Goal: Task Accomplishment & Management: Manage account settings

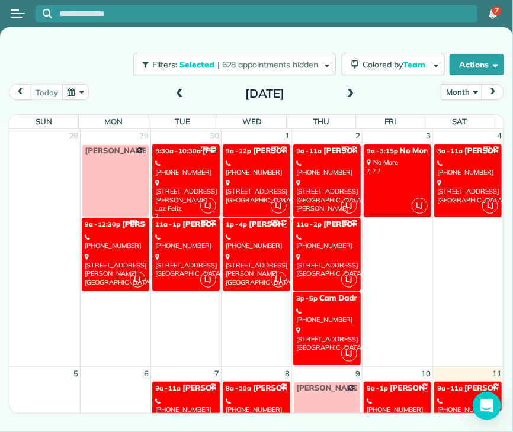
scroll to position [210, 0]
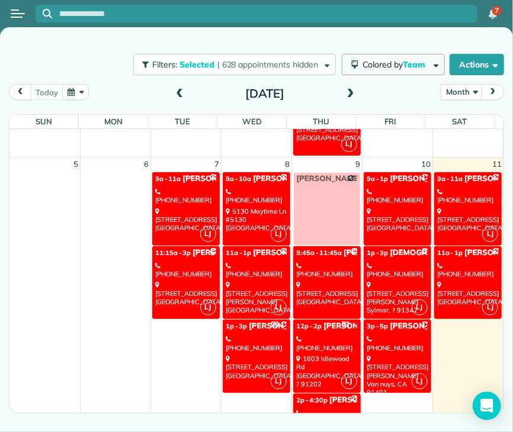
drag, startPoint x: 0, startPoint y: 0, endPoint x: 384, endPoint y: 73, distance: 391.3
click at [384, 73] on button "Colored by Team" at bounding box center [393, 64] width 103 height 21
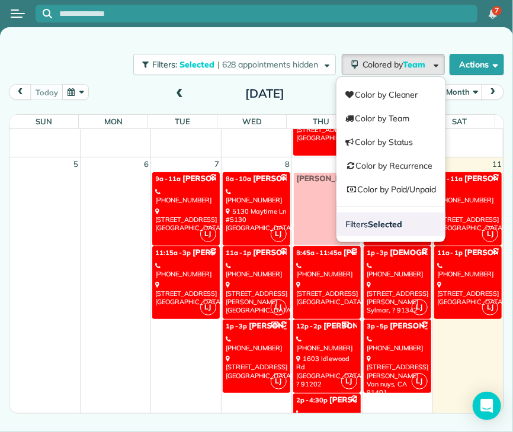
click at [381, 218] on link "Filters Selected" at bounding box center [390, 225] width 109 height 24
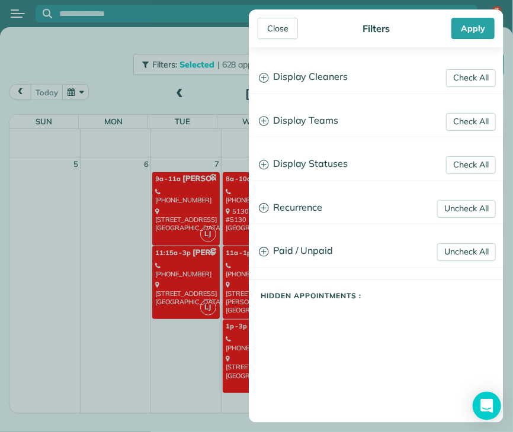
click at [317, 117] on h3 "Display Teams" at bounding box center [375, 121] width 253 height 30
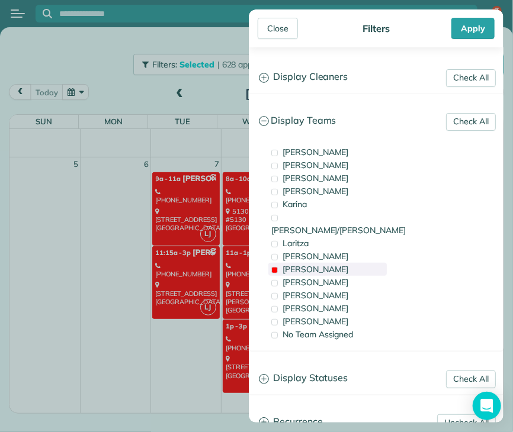
click at [295, 264] on span "[PERSON_NAME]" at bounding box center [315, 269] width 66 height 11
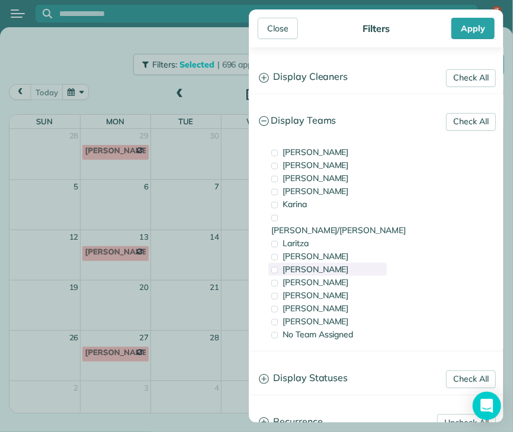
scroll to position [0, 0]
click at [300, 251] on span "[PERSON_NAME]" at bounding box center [315, 256] width 66 height 11
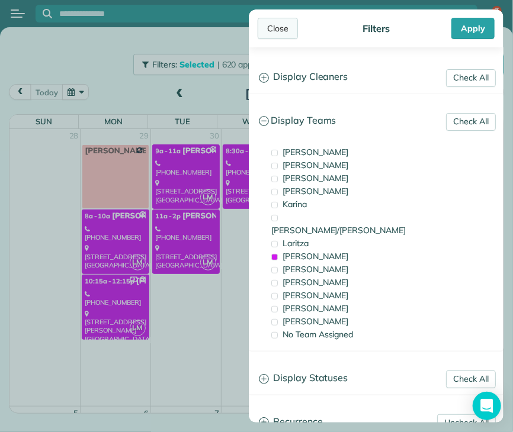
click at [277, 20] on div "Close" at bounding box center [278, 28] width 40 height 21
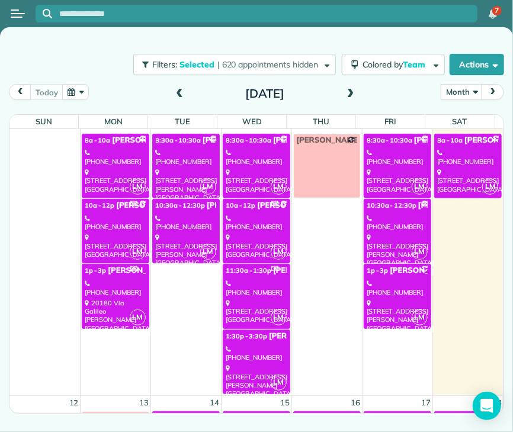
scroll to position [291, 0]
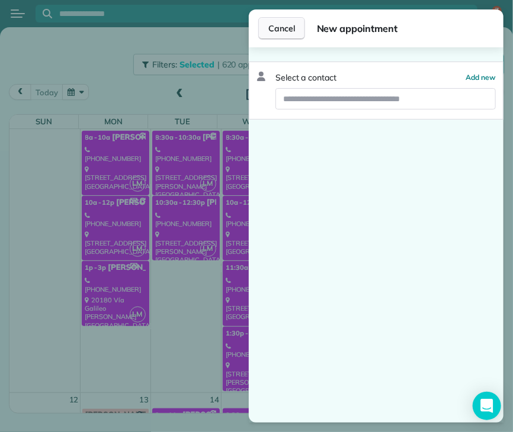
click at [269, 35] on button "Cancel" at bounding box center [281, 28] width 47 height 23
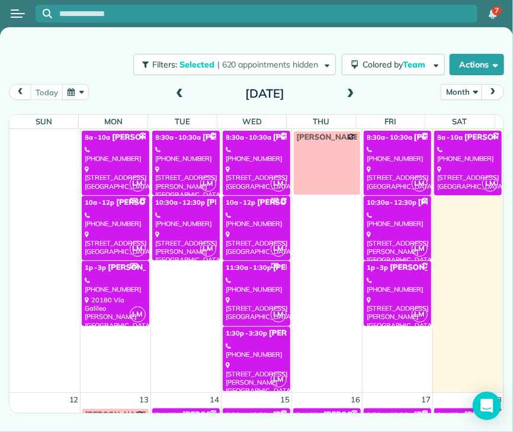
click at [195, 201] on span "10:30a - 12:30p" at bounding box center [180, 202] width 49 height 8
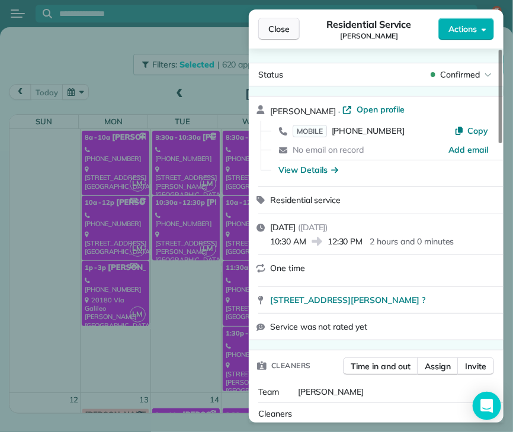
click at [277, 34] on span "Close" at bounding box center [278, 29] width 21 height 12
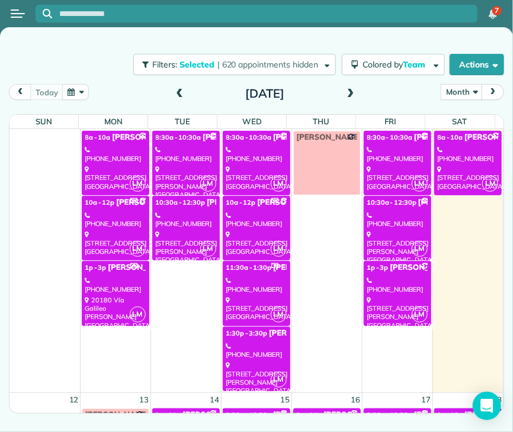
click at [235, 301] on div "[STREET_ADDRESS] [GEOGRAPHIC_DATA]" at bounding box center [256, 308] width 60 height 25
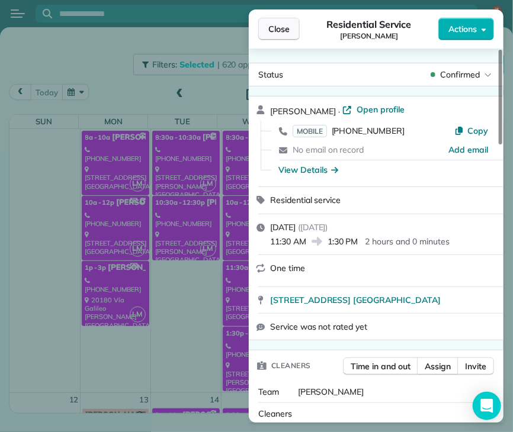
click at [291, 27] on button "Close" at bounding box center [278, 29] width 41 height 23
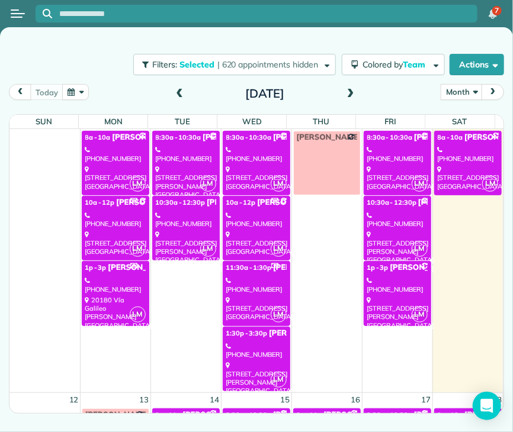
click at [258, 361] on div "[STREET_ADDRESS][PERSON_NAME]" at bounding box center [256, 378] width 60 height 34
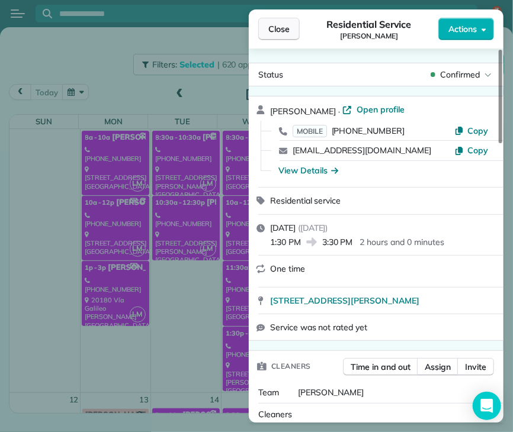
click at [276, 31] on span "Close" at bounding box center [278, 29] width 21 height 12
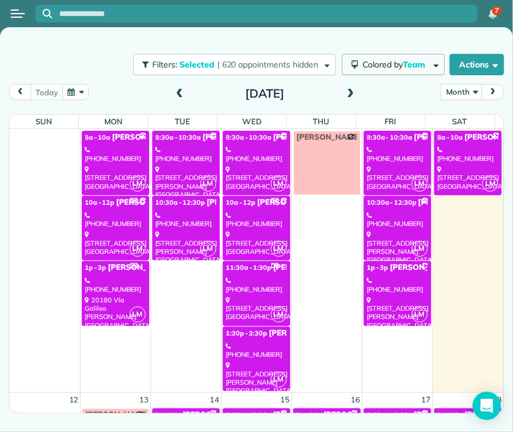
click at [372, 65] on span "Colored by Team" at bounding box center [395, 64] width 67 height 11
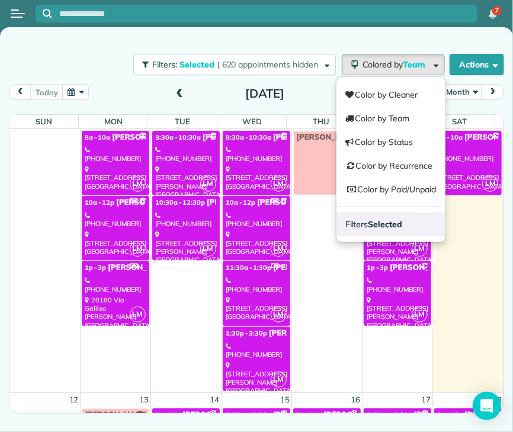
click at [400, 219] on strong "Selected" at bounding box center [385, 224] width 34 height 11
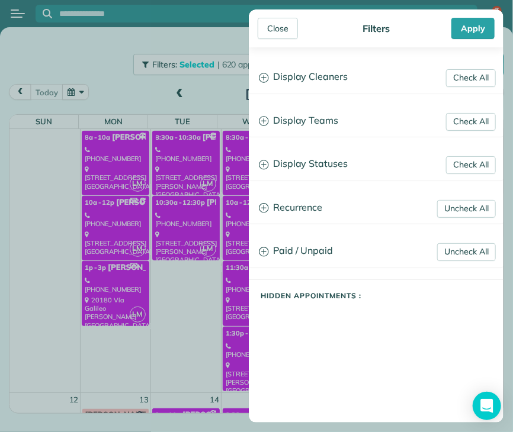
click at [321, 119] on h3 "Display Teams" at bounding box center [375, 121] width 253 height 30
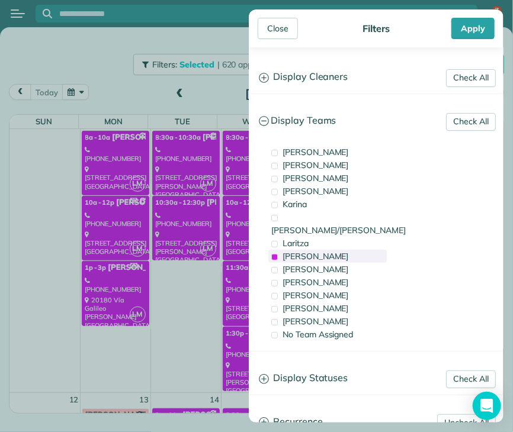
click at [308, 251] on span "[PERSON_NAME]" at bounding box center [315, 256] width 66 height 11
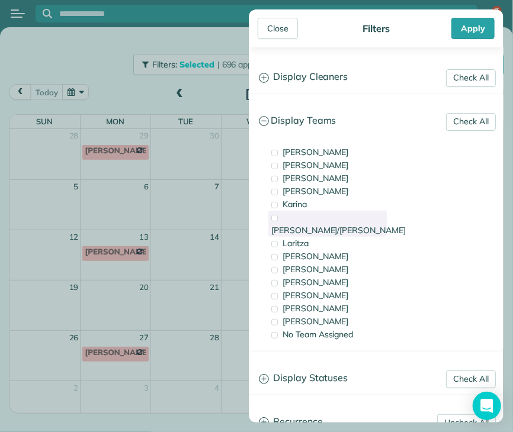
click at [305, 225] on span "[PERSON_NAME]/[PERSON_NAME]" at bounding box center [338, 230] width 134 height 11
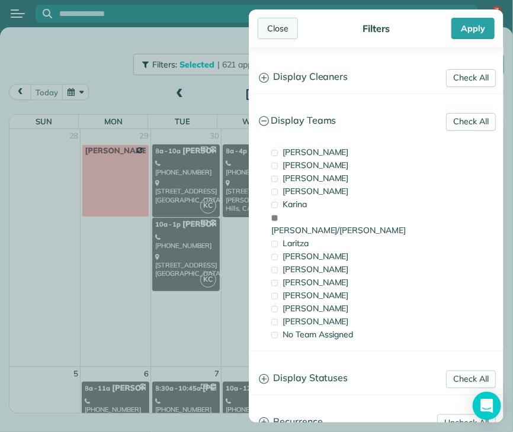
click at [281, 30] on div "Close" at bounding box center [278, 28] width 40 height 21
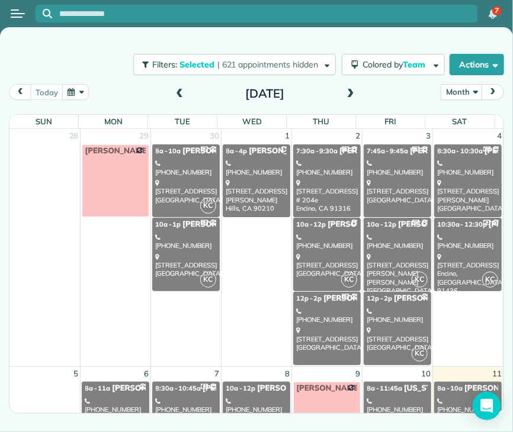
click at [382, 265] on div "[STREET_ADDRESS][PERSON_NAME][PERSON_NAME]" at bounding box center [397, 274] width 60 height 42
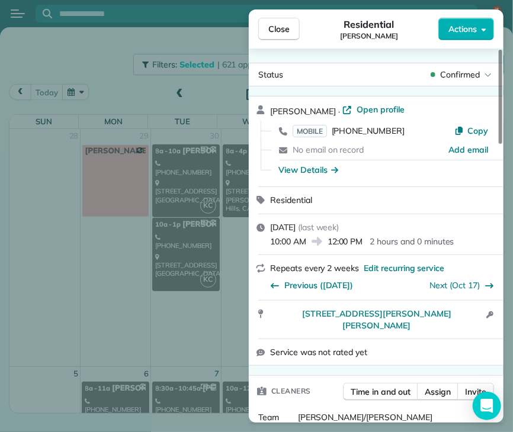
click at [470, 32] on span "Actions" at bounding box center [462, 29] width 28 height 12
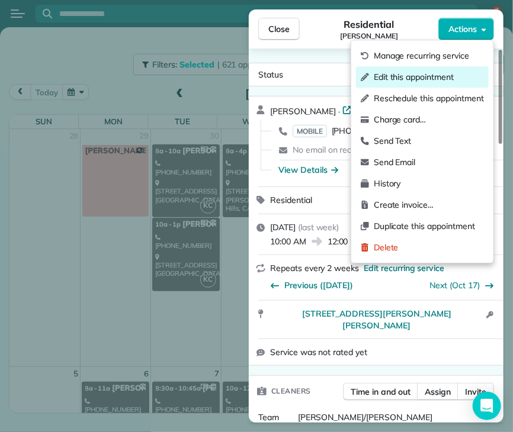
click at [449, 74] on span "Edit this appointment" at bounding box center [429, 77] width 110 height 12
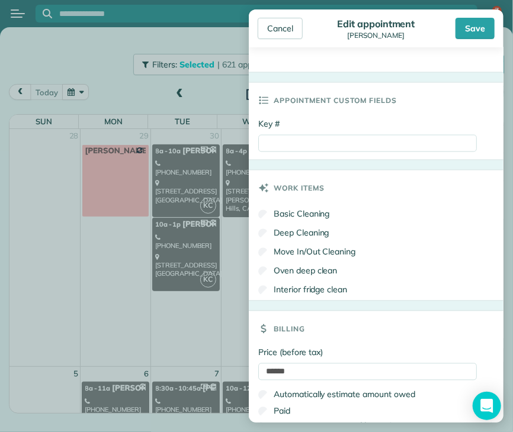
scroll to position [599, 0]
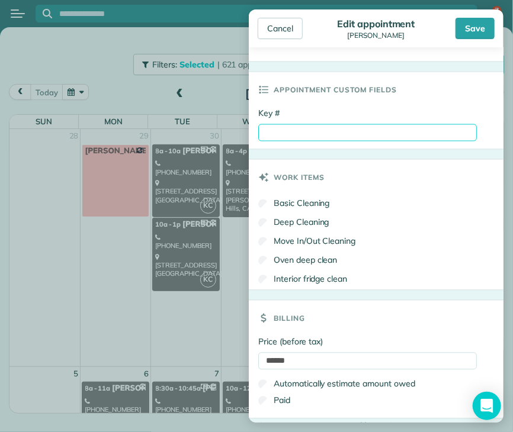
click at [312, 135] on input "Key #" at bounding box center [367, 132] width 219 height 17
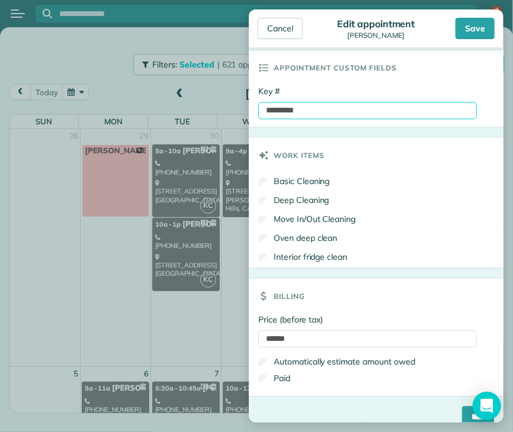
scroll to position [635, 0]
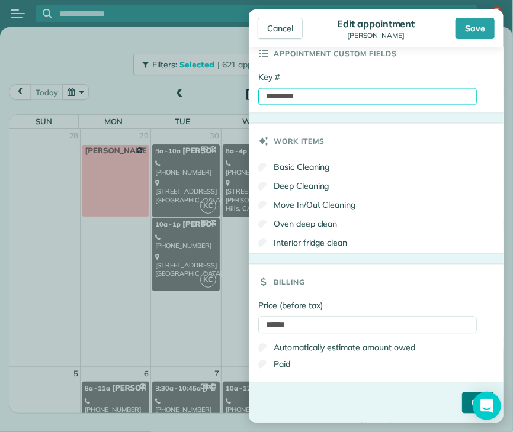
type input "*********"
click at [462, 403] on input "****" at bounding box center [478, 403] width 32 height 21
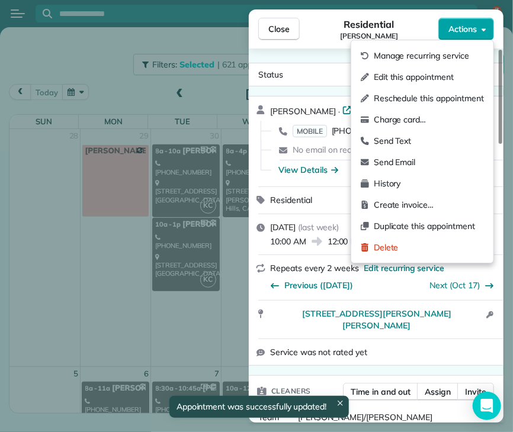
click at [462, 23] on span "Actions" at bounding box center [462, 29] width 28 height 12
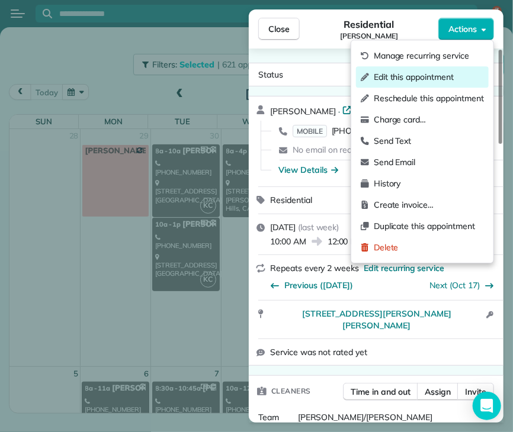
click at [442, 78] on span "Edit this appointment" at bounding box center [429, 77] width 110 height 12
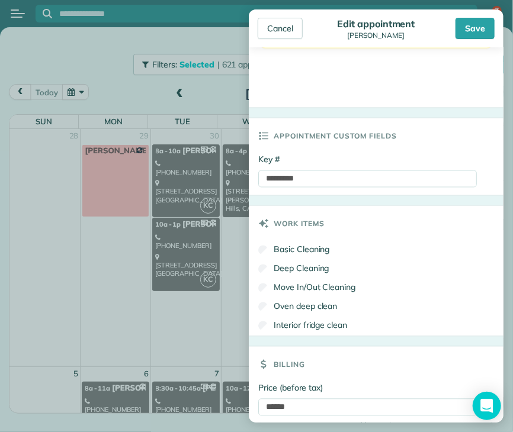
scroll to position [635, 0]
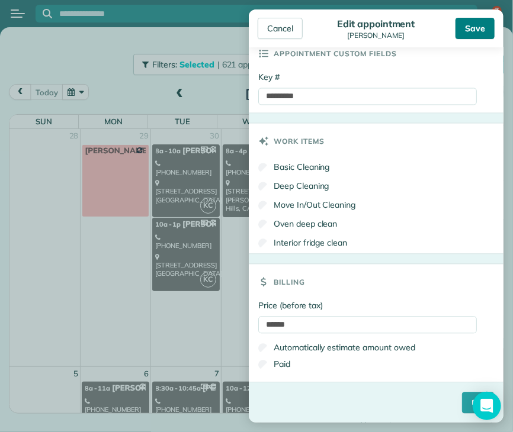
click at [476, 25] on div "Save" at bounding box center [474, 28] width 39 height 21
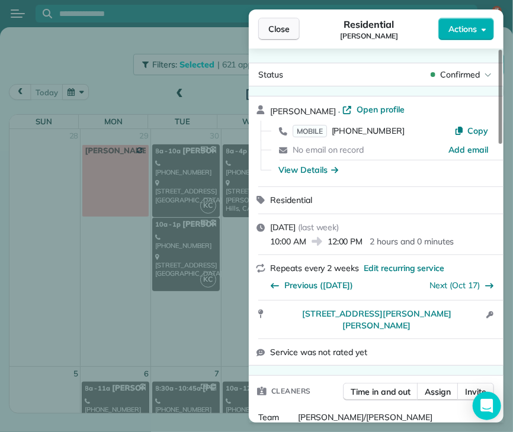
click at [267, 34] on button "Close" at bounding box center [278, 29] width 41 height 23
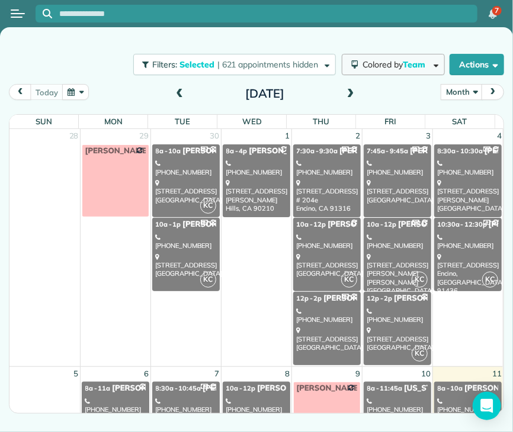
click at [380, 70] on button "Colored by Team" at bounding box center [393, 64] width 103 height 21
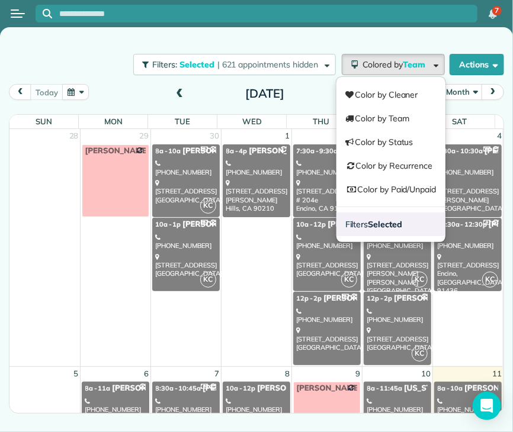
click at [396, 227] on strong "Selected" at bounding box center [385, 224] width 34 height 11
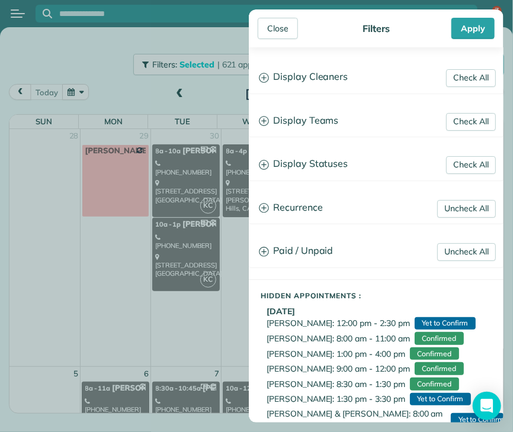
click at [320, 121] on h3 "Display Teams" at bounding box center [375, 121] width 253 height 30
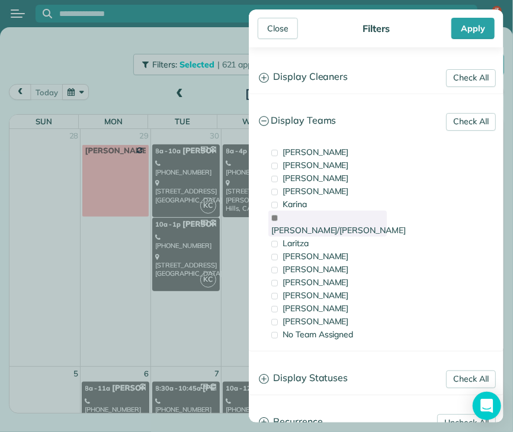
click at [304, 225] on span "[PERSON_NAME]/[PERSON_NAME]" at bounding box center [338, 230] width 134 height 11
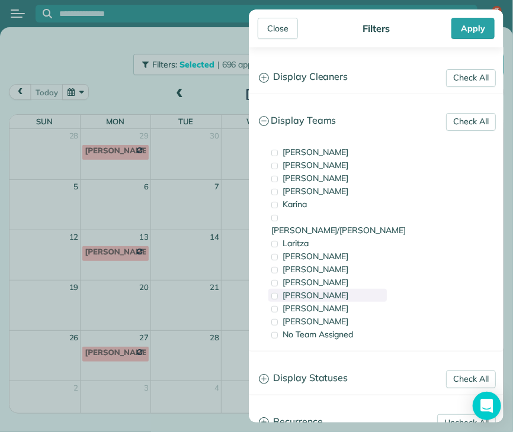
click at [298, 290] on span "[PERSON_NAME]" at bounding box center [315, 295] width 66 height 11
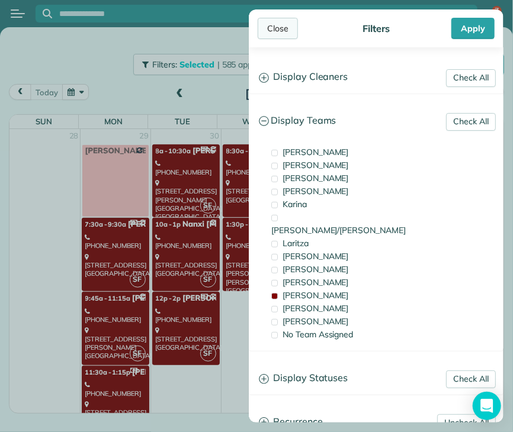
click at [281, 24] on div "Close" at bounding box center [278, 28] width 40 height 21
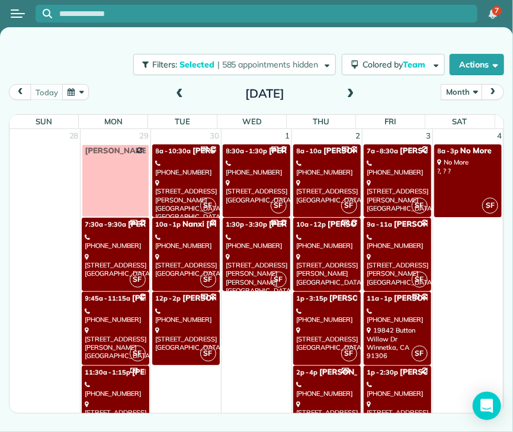
click at [306, 188] on div "[STREET_ADDRESS]" at bounding box center [327, 191] width 60 height 25
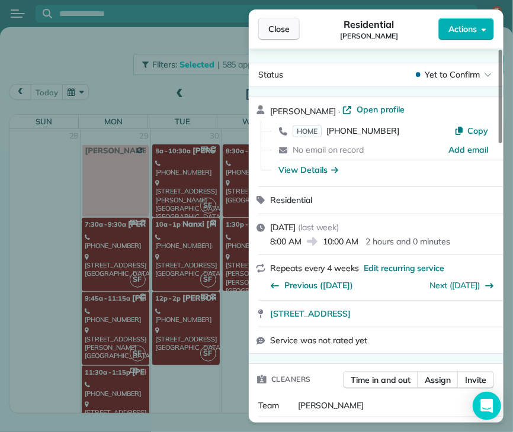
click at [285, 24] on span "Close" at bounding box center [278, 29] width 21 height 12
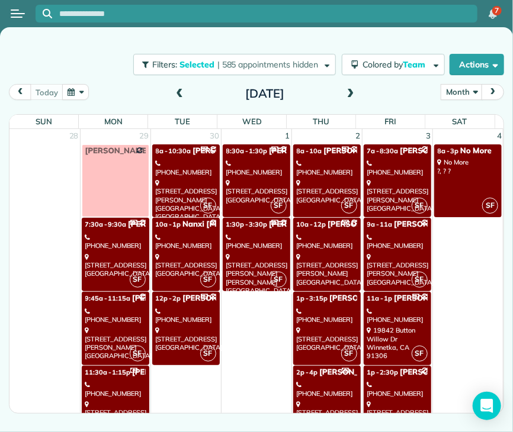
click at [319, 387] on div "[PHONE_NUMBER]" at bounding box center [327, 389] width 60 height 17
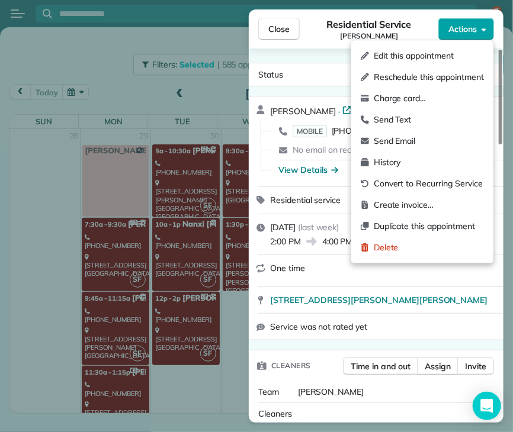
click at [452, 23] on span "Actions" at bounding box center [462, 29] width 28 height 12
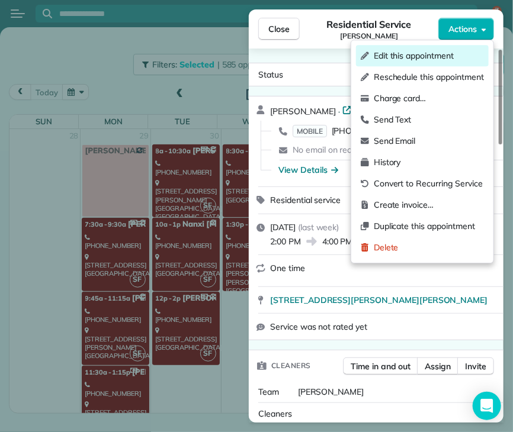
click at [444, 60] on span "Edit this appointment" at bounding box center [429, 56] width 110 height 12
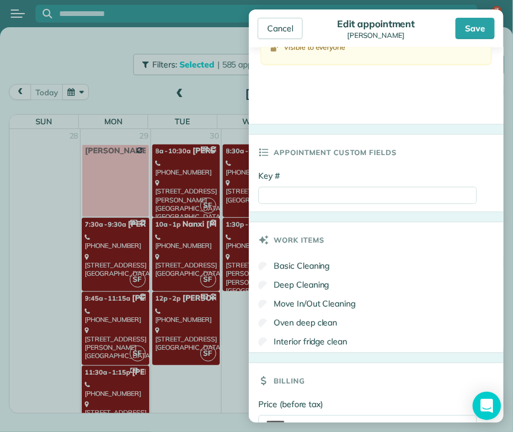
scroll to position [551, 0]
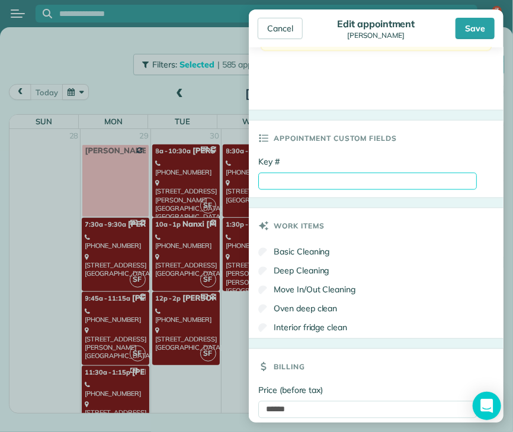
click at [285, 176] on input "Key #" at bounding box center [367, 181] width 219 height 17
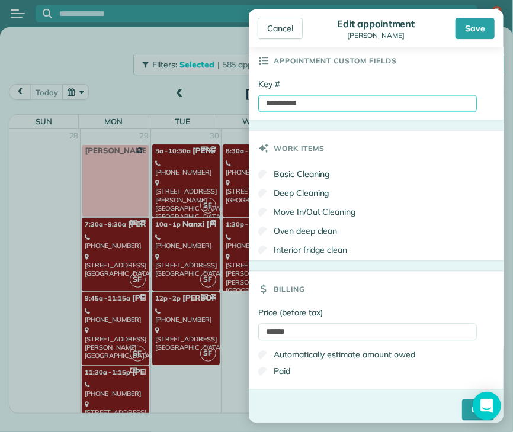
scroll to position [635, 0]
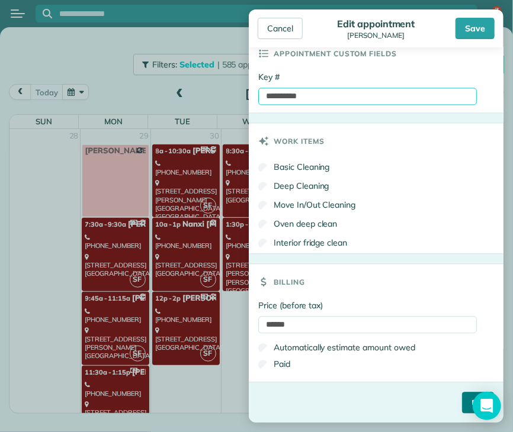
type input "**********"
click at [462, 403] on input "****" at bounding box center [478, 403] width 32 height 21
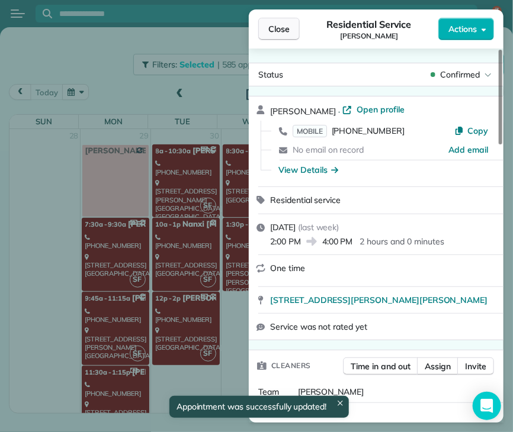
click at [283, 30] on span "Close" at bounding box center [278, 29] width 21 height 12
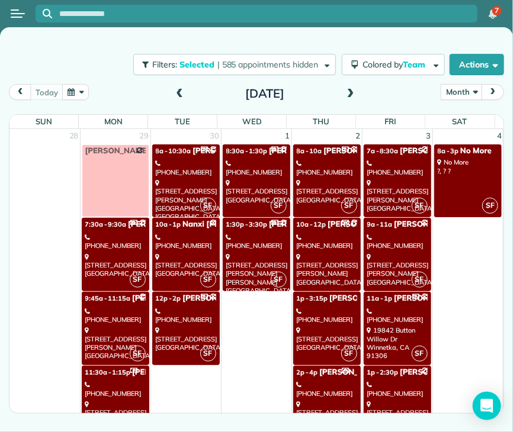
click at [388, 331] on div "[STREET_ADDRESS][PERSON_NAME]" at bounding box center [397, 343] width 60 height 34
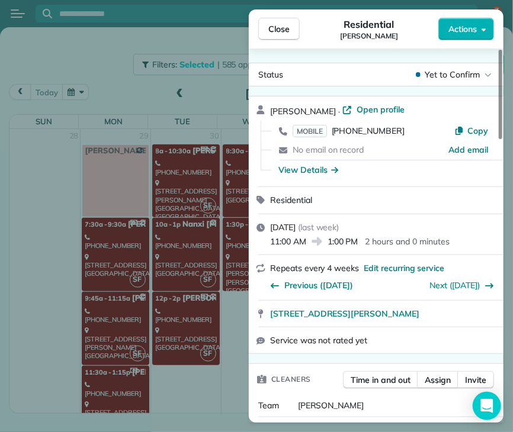
click at [470, 28] on span "Actions" at bounding box center [462, 29] width 28 height 12
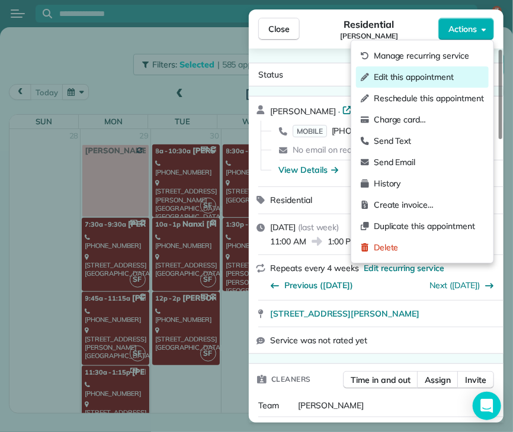
click at [439, 78] on span "Edit this appointment" at bounding box center [429, 77] width 110 height 12
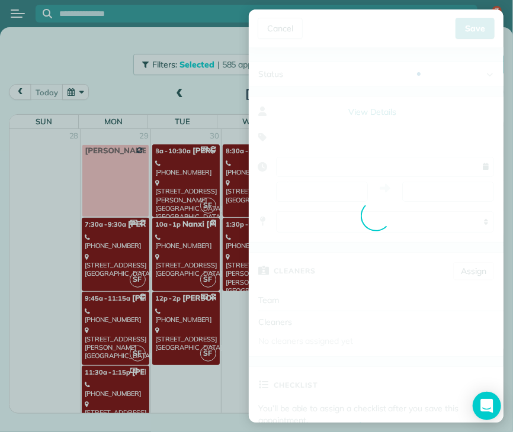
type input "**********"
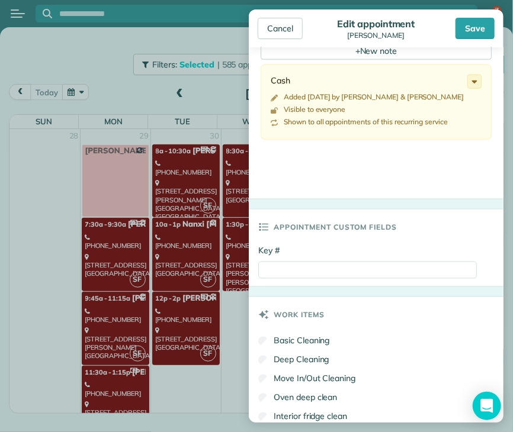
scroll to position [648, 0]
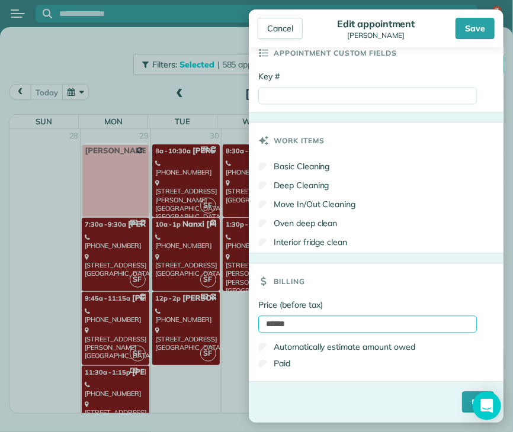
click at [276, 325] on input "******" at bounding box center [367, 324] width 219 height 17
type input "******"
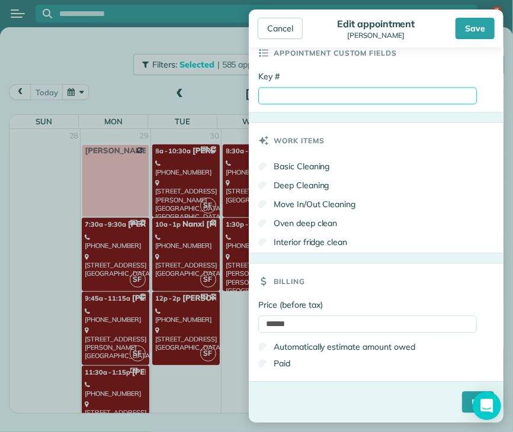
click at [267, 94] on input "Key #" at bounding box center [367, 96] width 219 height 17
type input "****"
click at [462, 406] on input "****" at bounding box center [478, 402] width 32 height 21
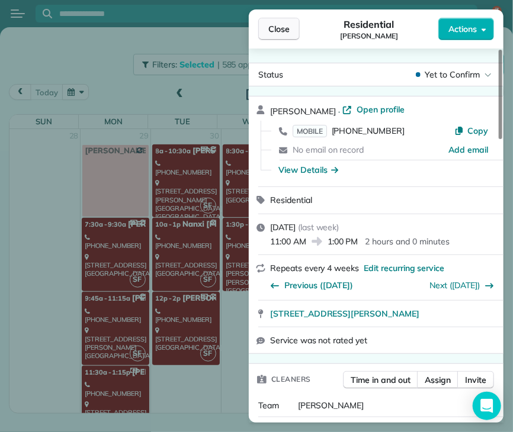
click at [268, 38] on button "Close" at bounding box center [278, 29] width 41 height 23
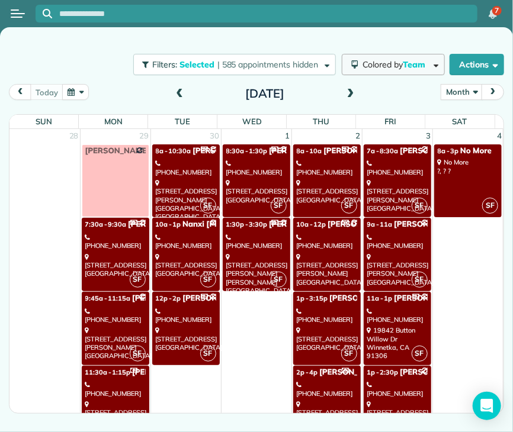
click at [390, 62] on span "Colored by Team" at bounding box center [395, 64] width 67 height 11
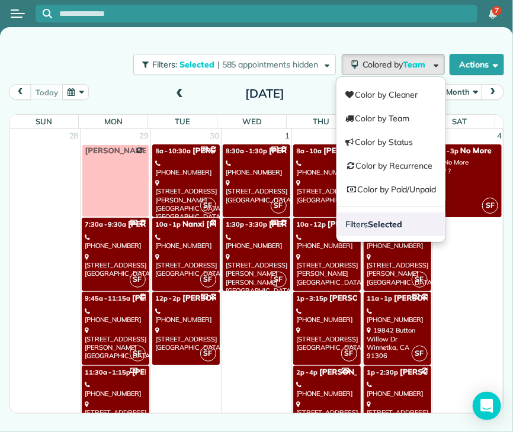
click at [384, 224] on strong "Selected" at bounding box center [385, 224] width 34 height 11
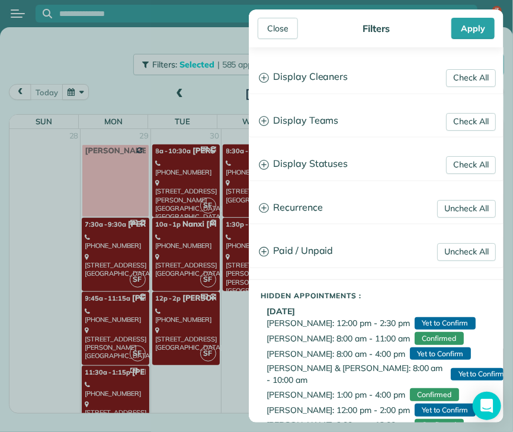
click at [318, 121] on h3 "Display Teams" at bounding box center [375, 121] width 253 height 30
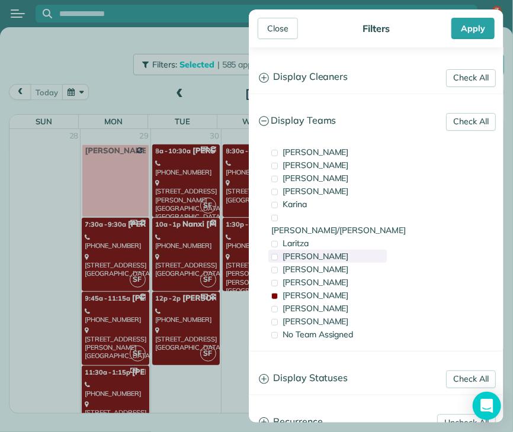
click at [292, 251] on span "[PERSON_NAME]" at bounding box center [315, 256] width 66 height 11
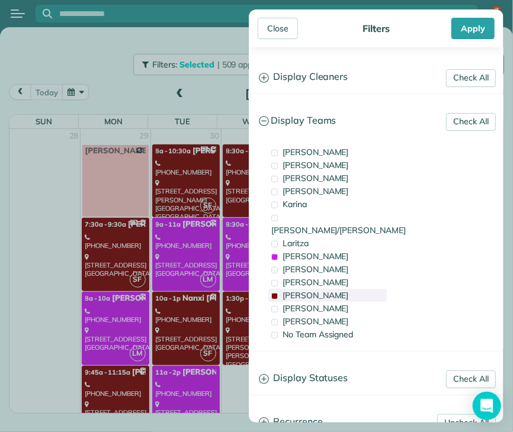
click at [288, 290] on span "[PERSON_NAME]" at bounding box center [315, 295] width 66 height 11
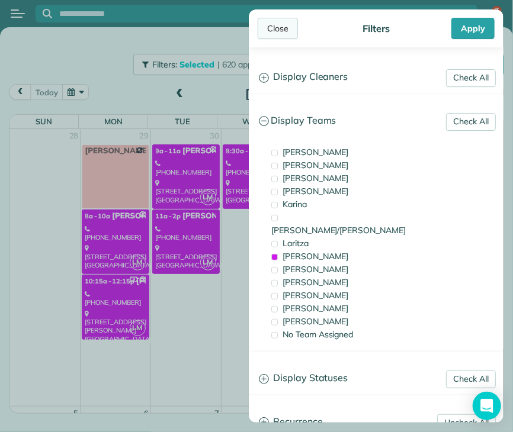
click at [280, 31] on div "Close" at bounding box center [278, 28] width 40 height 21
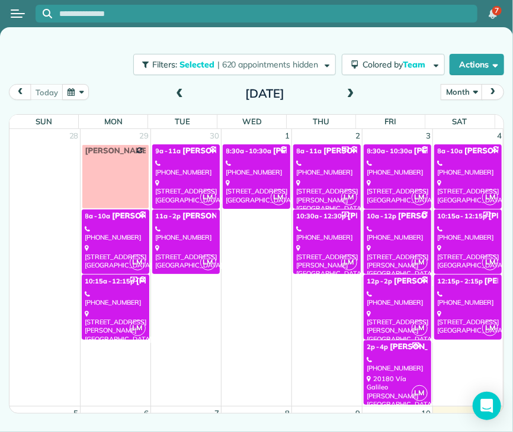
click at [467, 293] on div "[PHONE_NUMBER]" at bounding box center [468, 298] width 61 height 17
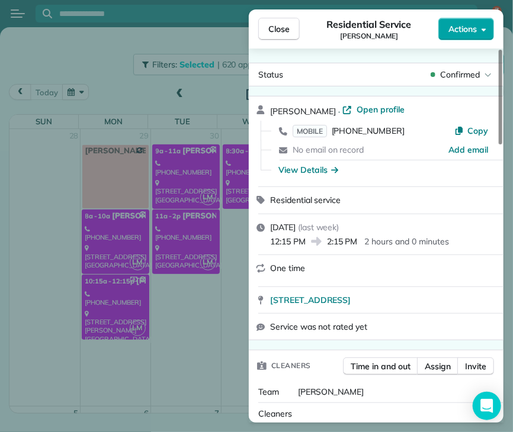
click at [463, 21] on button "Actions" at bounding box center [466, 29] width 56 height 23
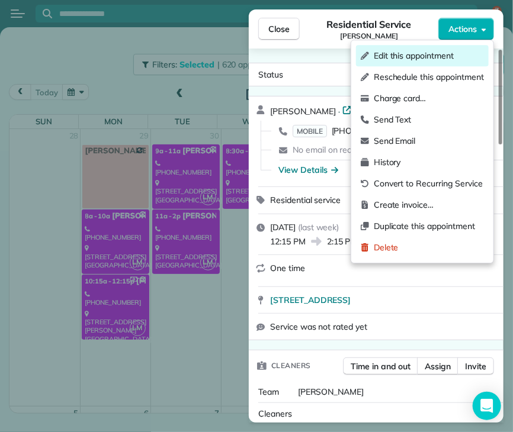
click at [434, 55] on span "Edit this appointment" at bounding box center [429, 56] width 110 height 12
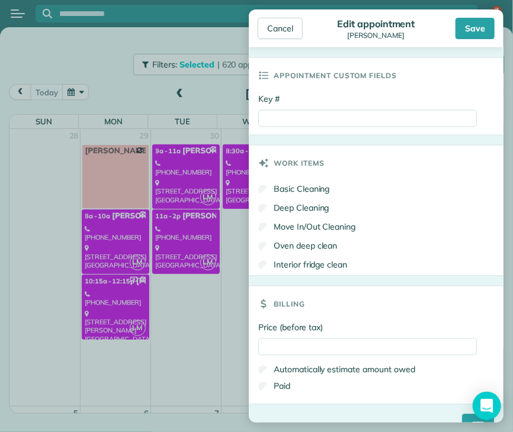
scroll to position [618, 0]
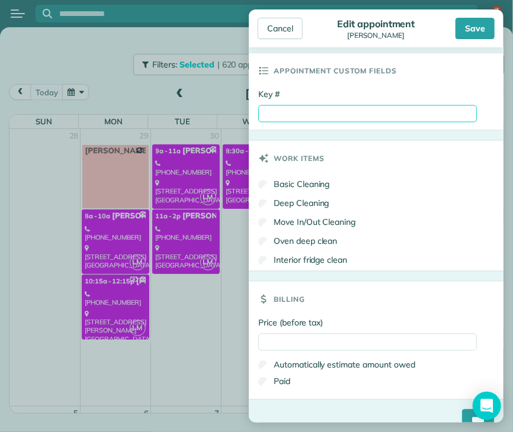
click at [320, 114] on input "Key #" at bounding box center [367, 113] width 219 height 17
type input "****"
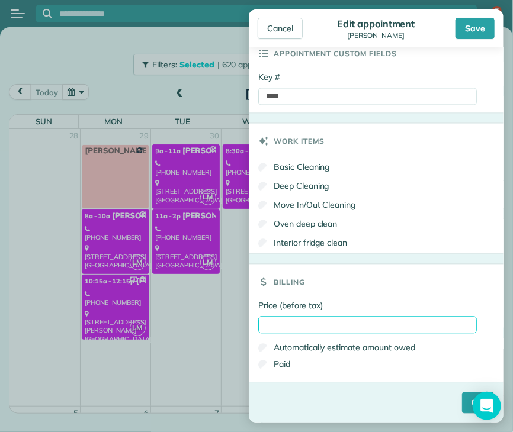
click at [269, 326] on input "Price (before tax)" at bounding box center [367, 325] width 219 height 17
type input "*****"
click at [462, 402] on input "****" at bounding box center [478, 403] width 32 height 21
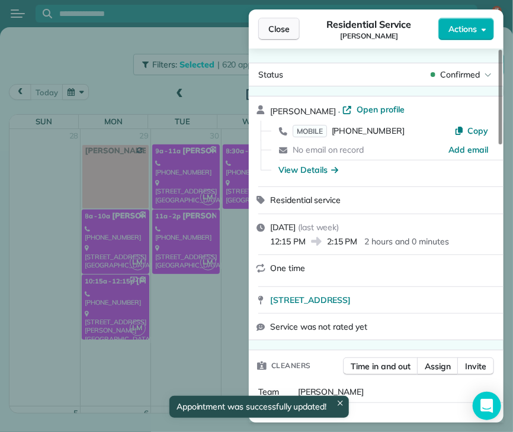
click at [282, 30] on span "Close" at bounding box center [278, 29] width 21 height 12
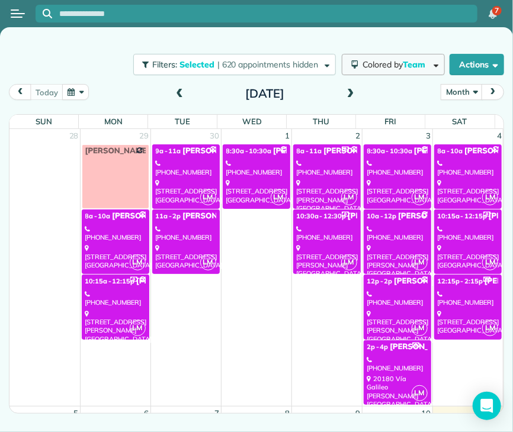
click at [387, 59] on span "Colored by Team" at bounding box center [395, 64] width 67 height 11
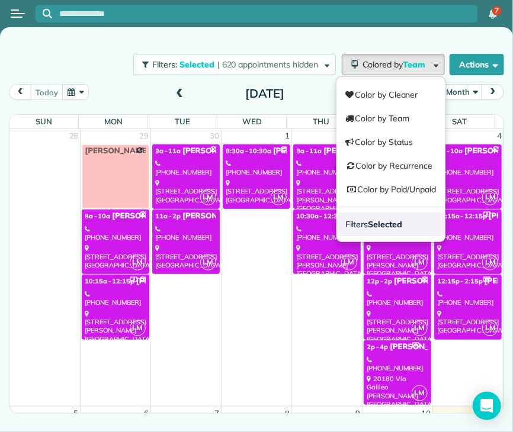
click at [382, 227] on strong "Selected" at bounding box center [385, 224] width 34 height 11
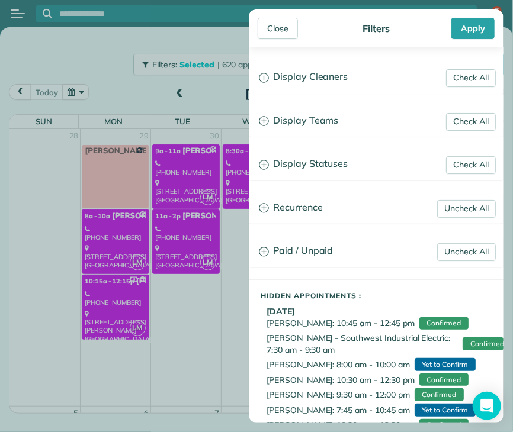
click at [322, 120] on h3 "Display Teams" at bounding box center [375, 121] width 253 height 30
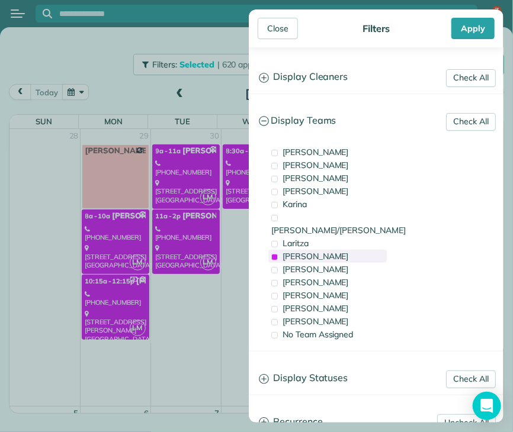
click at [298, 251] on span "[PERSON_NAME]" at bounding box center [315, 256] width 66 height 11
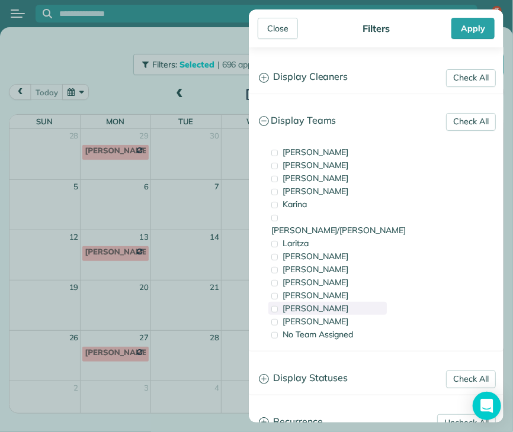
click at [303, 303] on span "[PERSON_NAME]" at bounding box center [315, 308] width 66 height 11
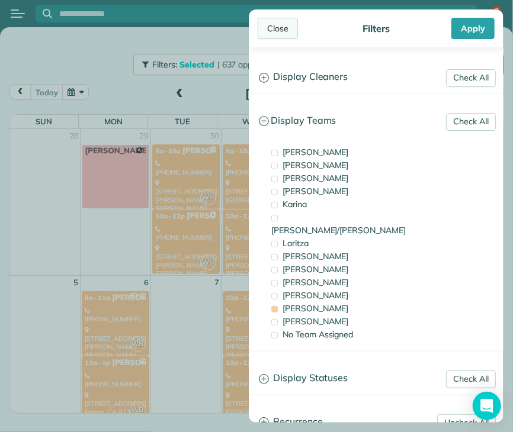
click at [280, 30] on div "Close" at bounding box center [278, 28] width 40 height 21
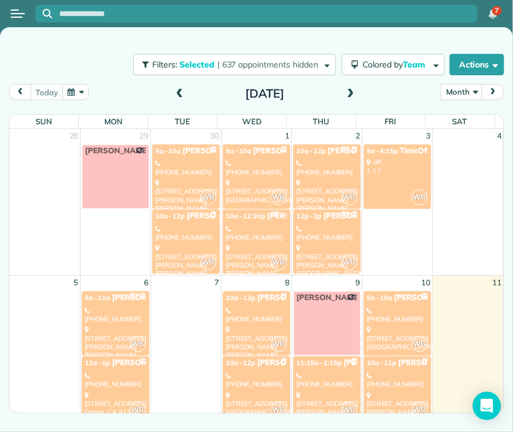
click at [325, 183] on div "[STREET_ADDRESS][PERSON_NAME][PERSON_NAME]" at bounding box center [327, 204] width 60 height 51
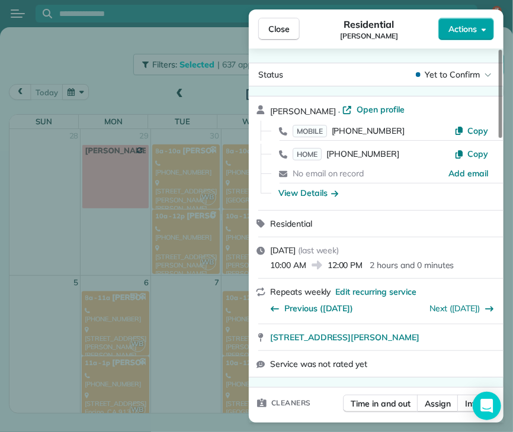
click at [461, 32] on span "Actions" at bounding box center [462, 29] width 28 height 12
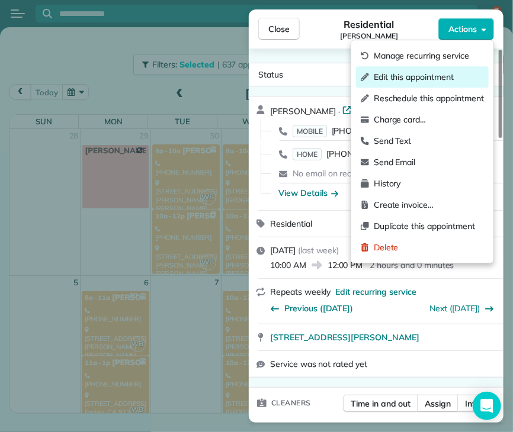
click at [449, 78] on span "Edit this appointment" at bounding box center [429, 77] width 110 height 12
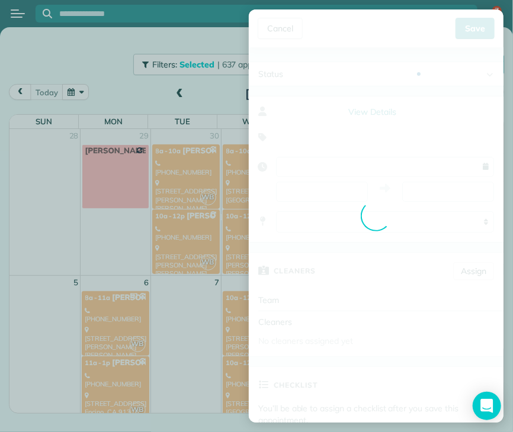
type input "**********"
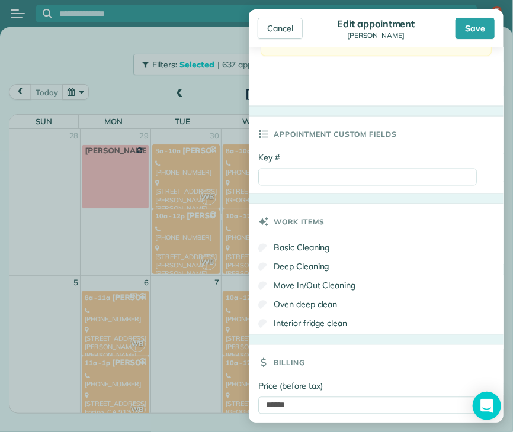
scroll to position [635, 0]
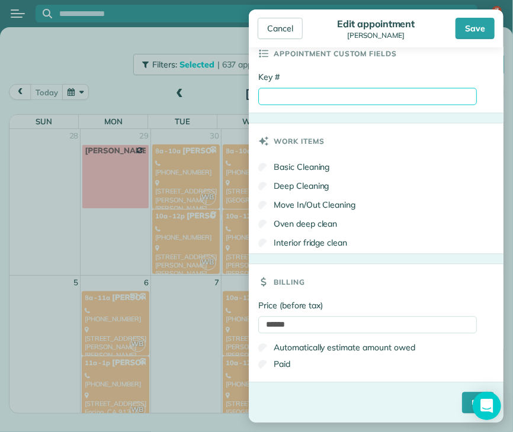
click at [282, 97] on input "Key #" at bounding box center [367, 96] width 219 height 17
type input "****"
click at [463, 403] on input "****" at bounding box center [478, 403] width 32 height 21
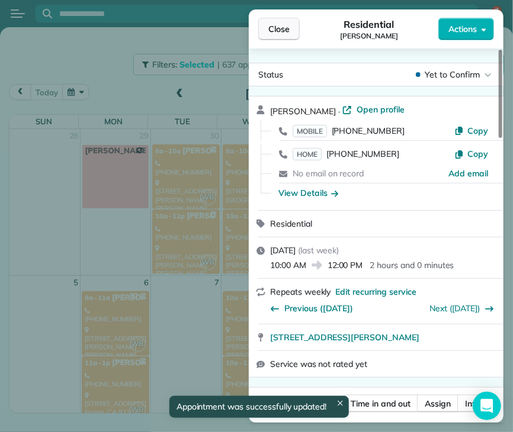
click at [278, 34] on span "Close" at bounding box center [278, 29] width 21 height 12
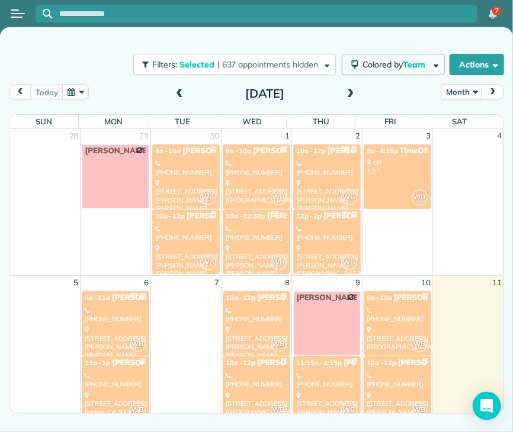
click at [389, 66] on span "Colored by Team" at bounding box center [395, 64] width 67 height 11
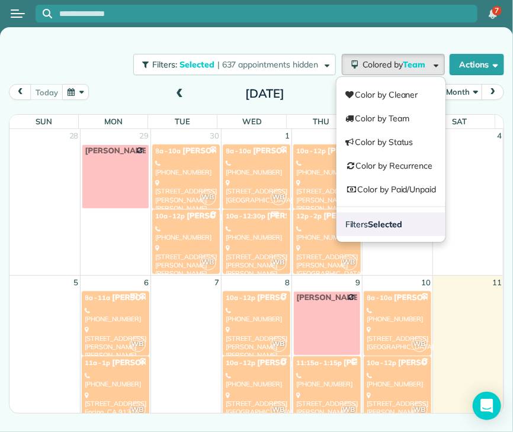
click at [396, 222] on strong "Selected" at bounding box center [385, 224] width 34 height 11
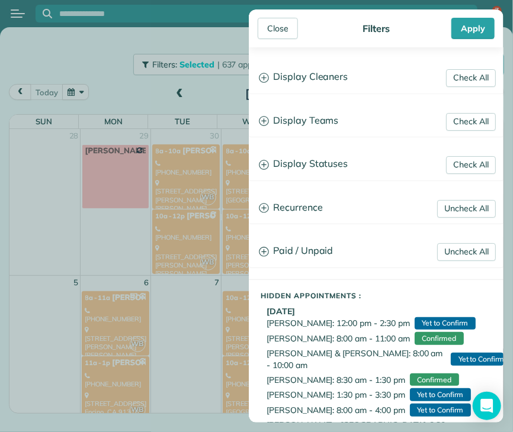
click at [310, 120] on h3 "Display Teams" at bounding box center [375, 121] width 253 height 30
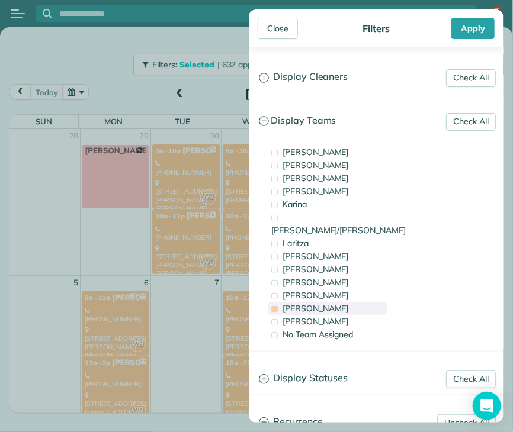
click at [288, 151] on span "[PERSON_NAME]" at bounding box center [315, 152] width 66 height 11
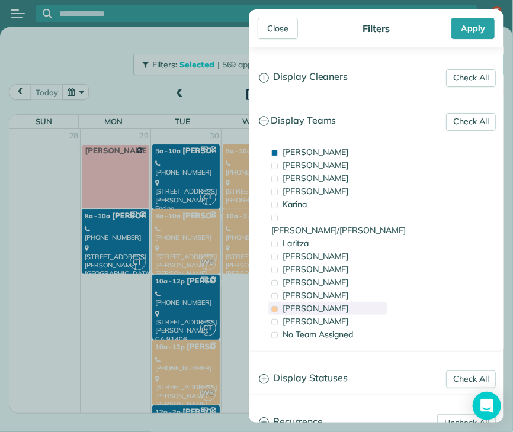
click at [289, 303] on span "[PERSON_NAME]" at bounding box center [315, 308] width 66 height 11
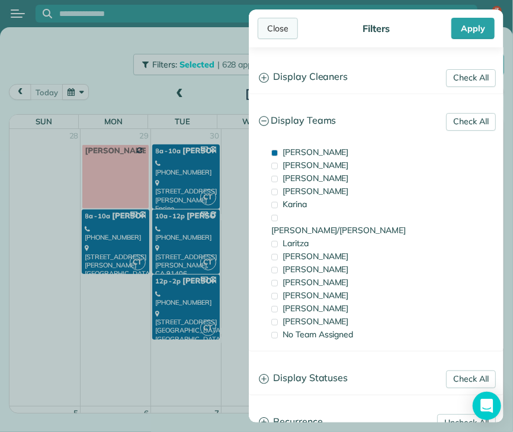
click at [272, 31] on div "Close" at bounding box center [278, 28] width 40 height 21
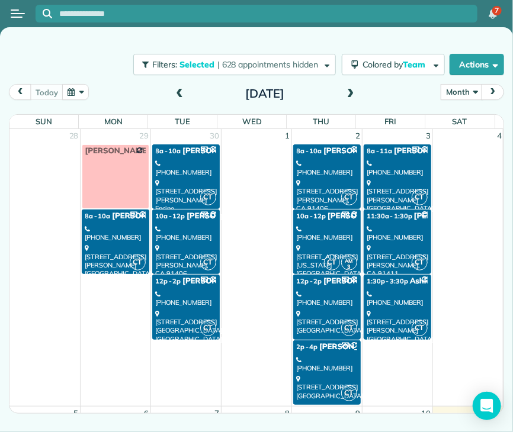
click at [128, 244] on div "[STREET_ADDRESS][PERSON_NAME]" at bounding box center [115, 261] width 60 height 34
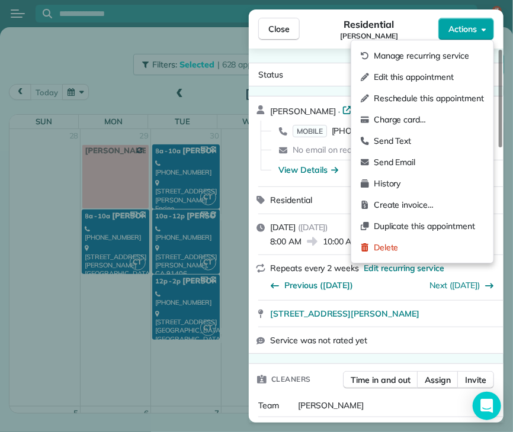
click at [458, 34] on span "Actions" at bounding box center [462, 29] width 28 height 12
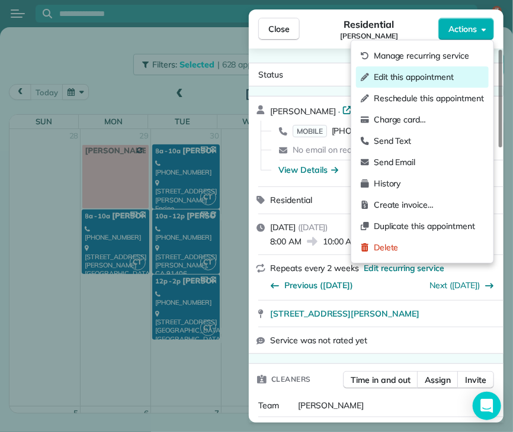
click at [449, 79] on span "Edit this appointment" at bounding box center [429, 77] width 110 height 12
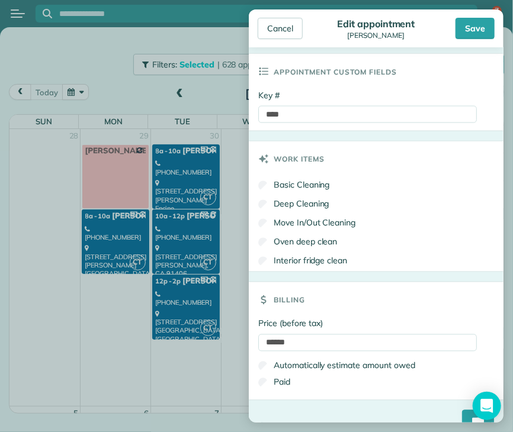
scroll to position [557, 0]
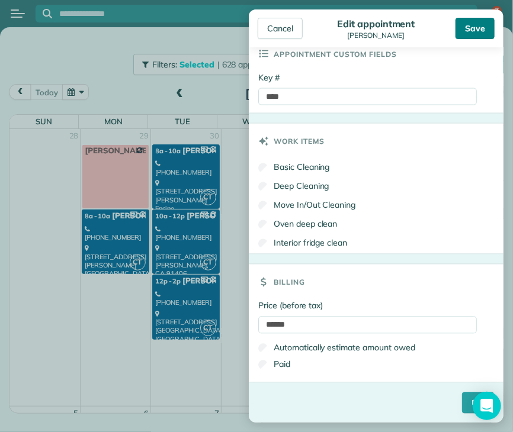
click at [474, 30] on div "Save" at bounding box center [474, 28] width 39 height 21
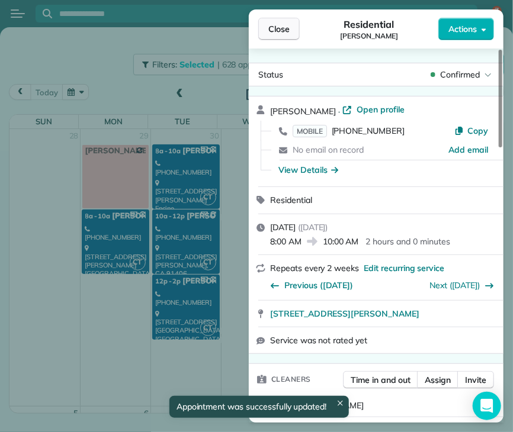
click at [274, 25] on span "Close" at bounding box center [278, 29] width 21 height 12
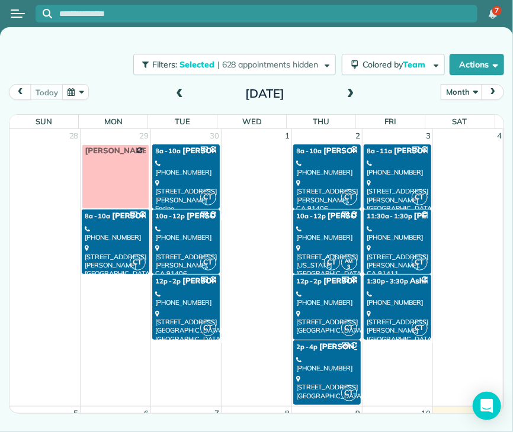
click at [411, 189] on div "CT" at bounding box center [419, 197] width 17 height 17
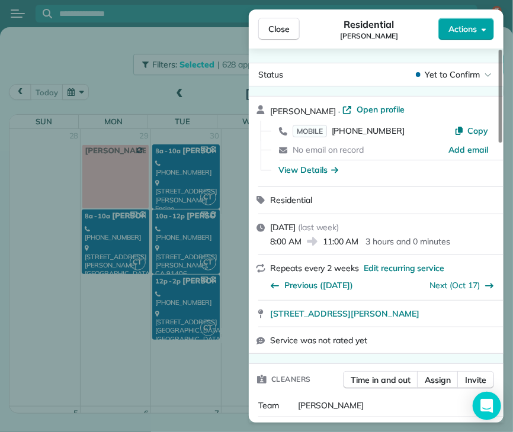
click at [464, 28] on span "Actions" at bounding box center [462, 29] width 28 height 12
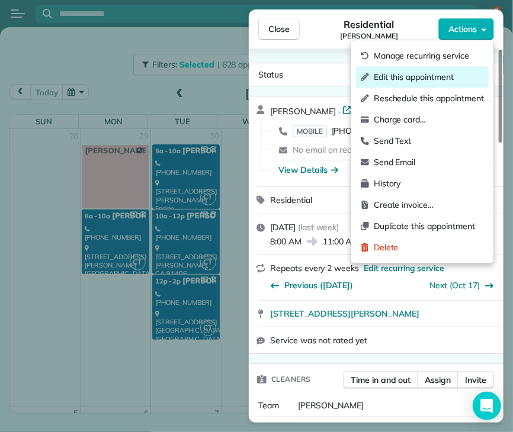
click at [443, 74] on span "Edit this appointment" at bounding box center [429, 77] width 110 height 12
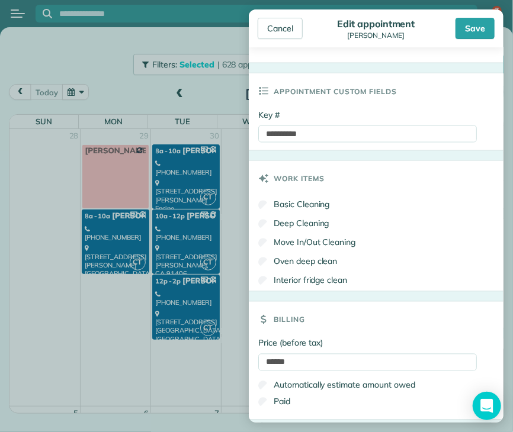
scroll to position [557, 0]
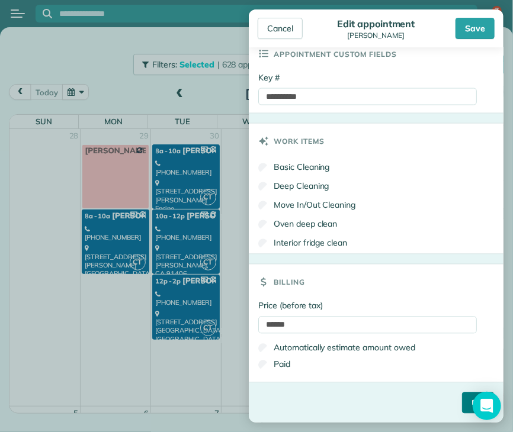
click at [462, 407] on input "****" at bounding box center [478, 403] width 32 height 21
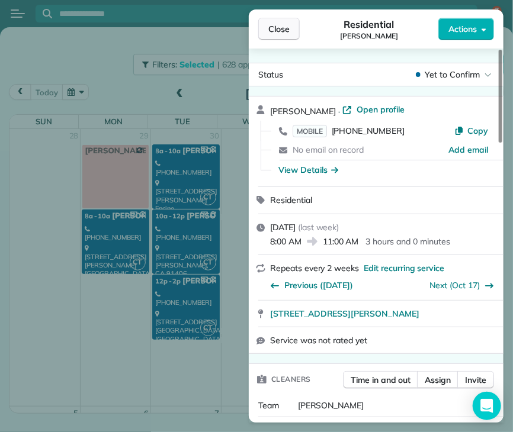
click at [285, 27] on span "Close" at bounding box center [278, 29] width 21 height 12
